Goal: Browse casually

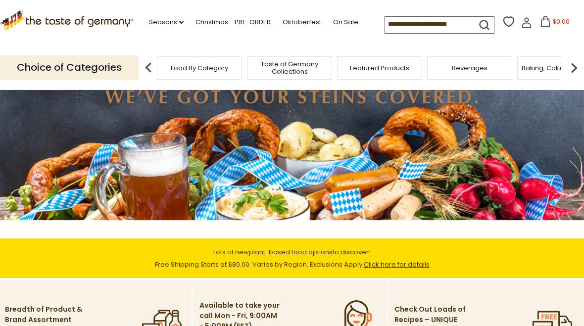
scroll to position [58, 0]
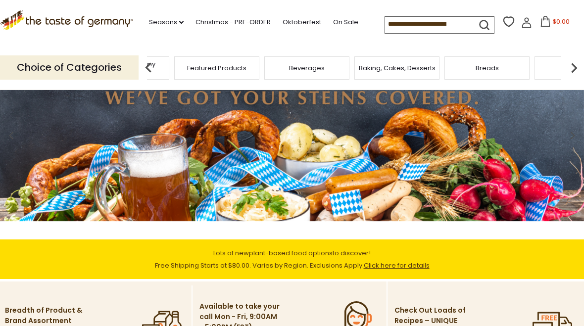
click at [166, 61] on span "Taste of Germany Collections" at bounding box center [126, 67] width 79 height 15
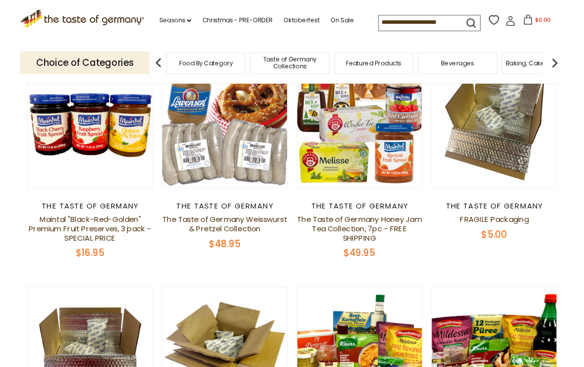
scroll to position [131, 0]
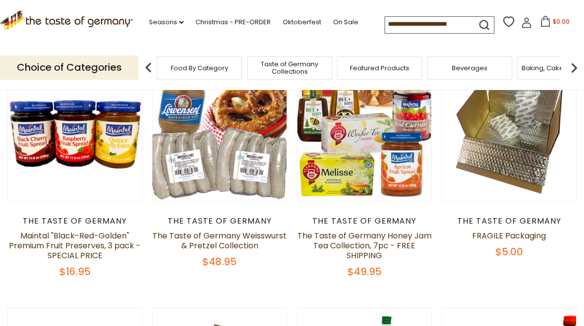
click at [211, 225] on div "The Taste of Germany" at bounding box center [219, 221] width 135 height 10
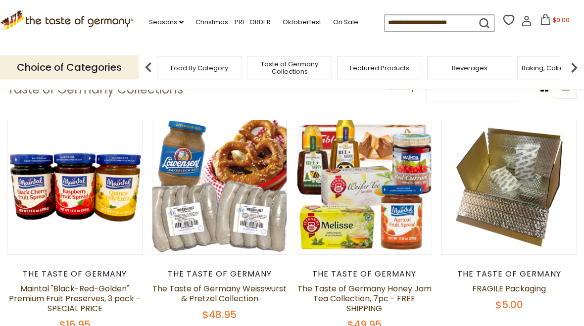
scroll to position [0, 0]
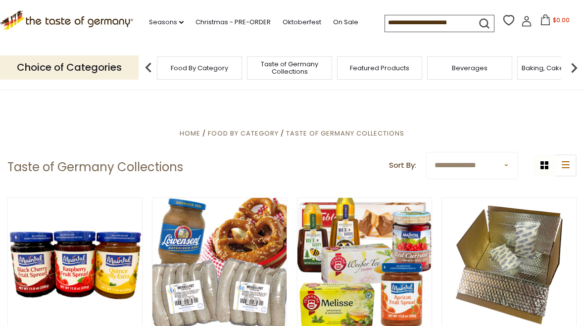
click at [112, 68] on p "Choice of Categories" at bounding box center [69, 67] width 138 height 24
click at [297, 20] on link "Oktoberfest" at bounding box center [301, 22] width 39 height 11
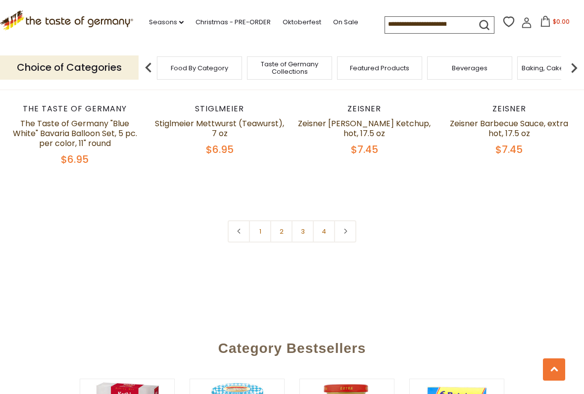
scroll to position [2338, 0]
click at [278, 234] on link "2" at bounding box center [281, 231] width 22 height 22
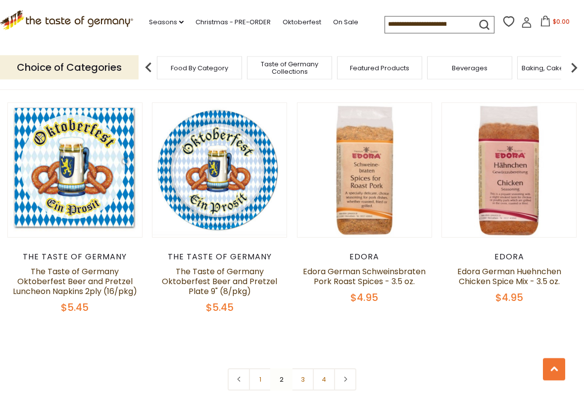
scroll to position [2222, 0]
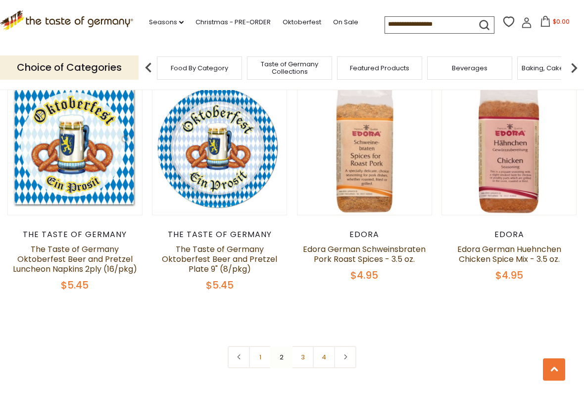
click at [349, 325] on link at bounding box center [345, 357] width 22 height 22
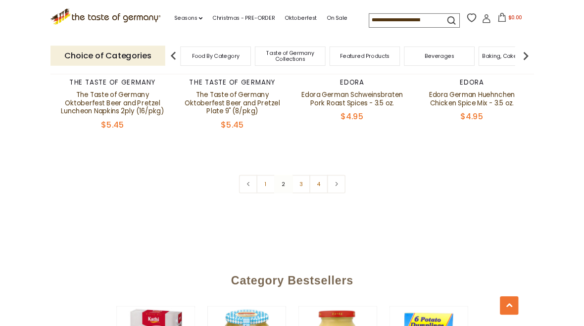
scroll to position [2330, 0]
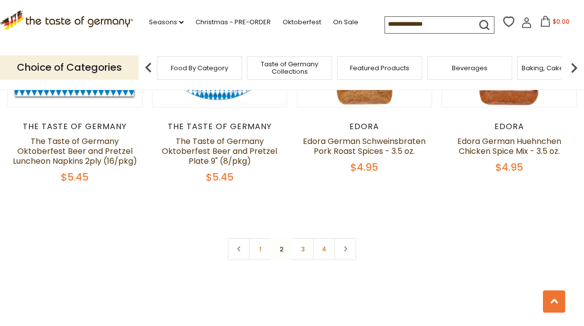
click at [348, 238] on link at bounding box center [345, 249] width 22 height 22
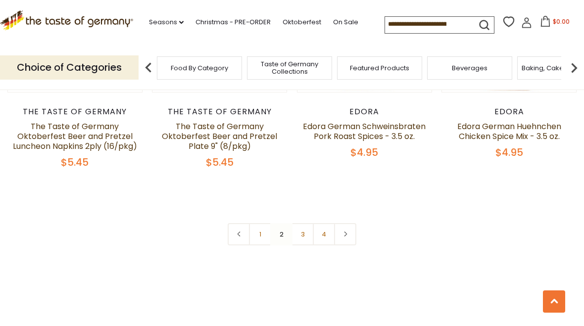
scroll to position [2327, 0]
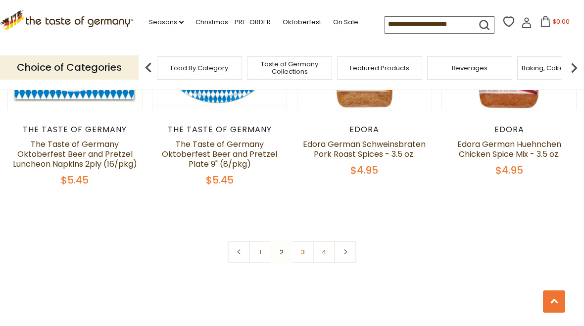
click at [326, 241] on link "4" at bounding box center [324, 252] width 22 height 22
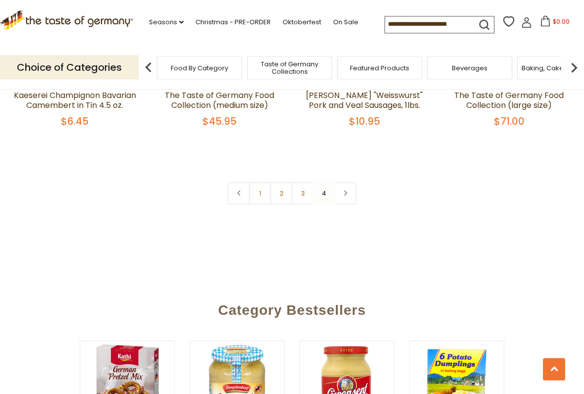
scroll to position [419, 0]
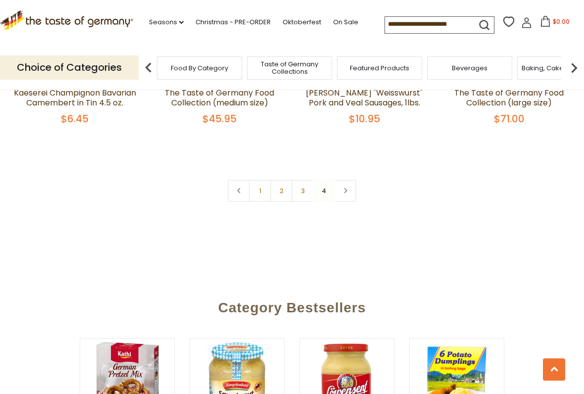
click at [312, 191] on link "3" at bounding box center [302, 191] width 22 height 22
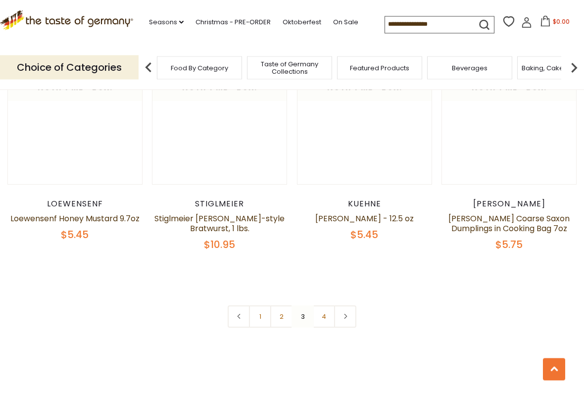
scroll to position [2171, 0]
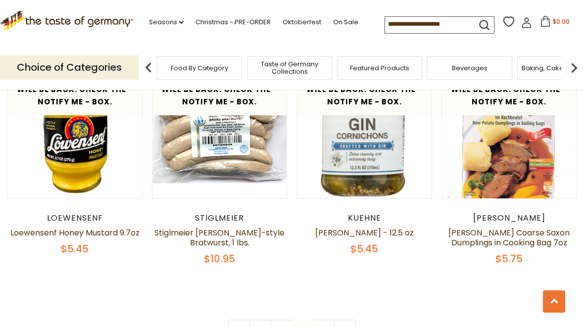
scroll to position [2156, 0]
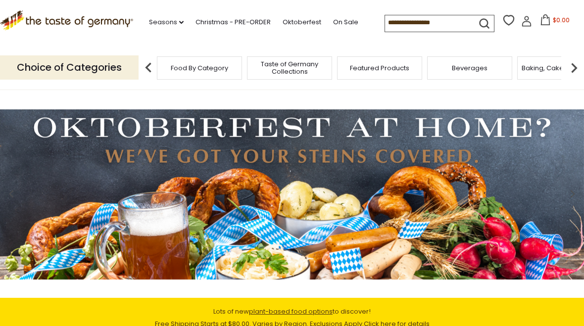
scroll to position [58, 0]
